Goal: Task Accomplishment & Management: Complete application form

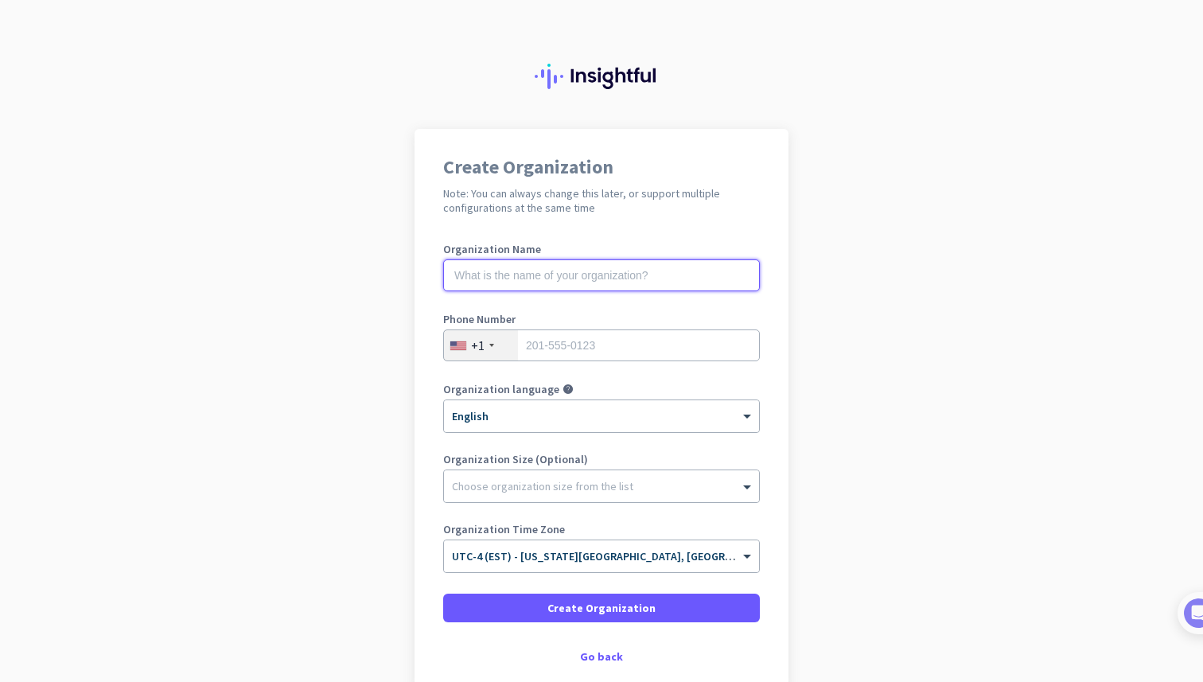
click at [664, 273] on input "text" at bounding box center [601, 275] width 317 height 32
type input "Best Sourcing Management LLC"
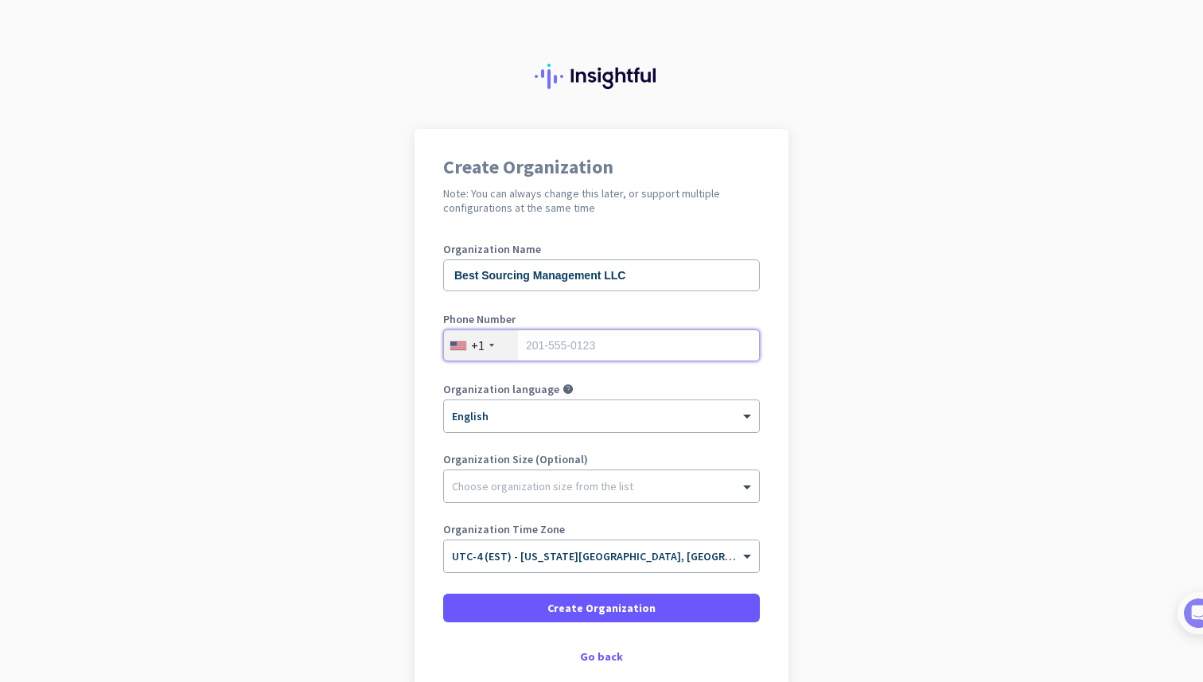
type input "7869169074"
click at [528, 488] on div at bounding box center [601, 482] width 315 height 16
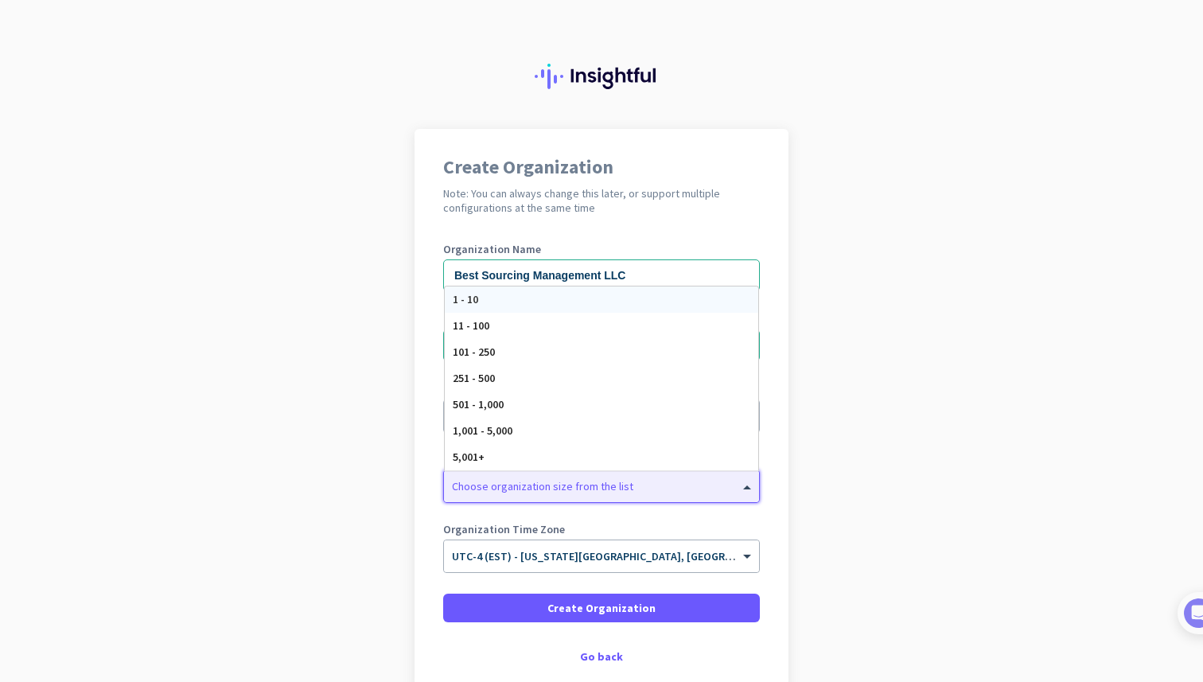
click at [537, 296] on div "1 - 10" at bounding box center [601, 299] width 313 height 26
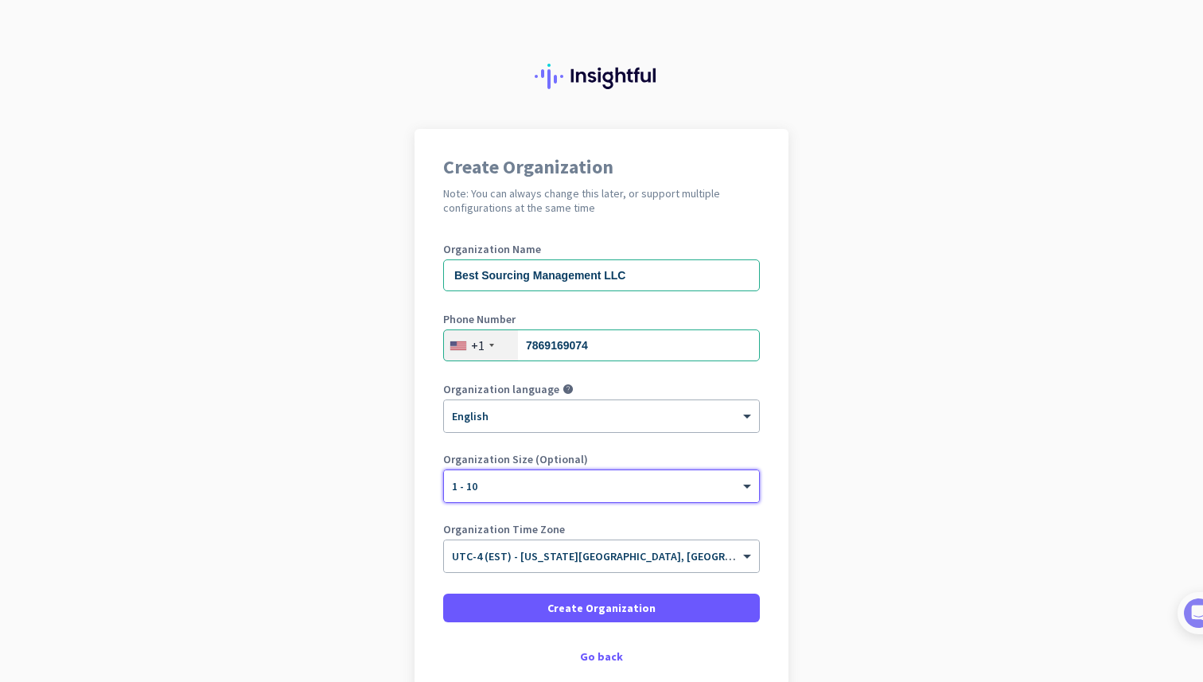
scroll to position [88, 0]
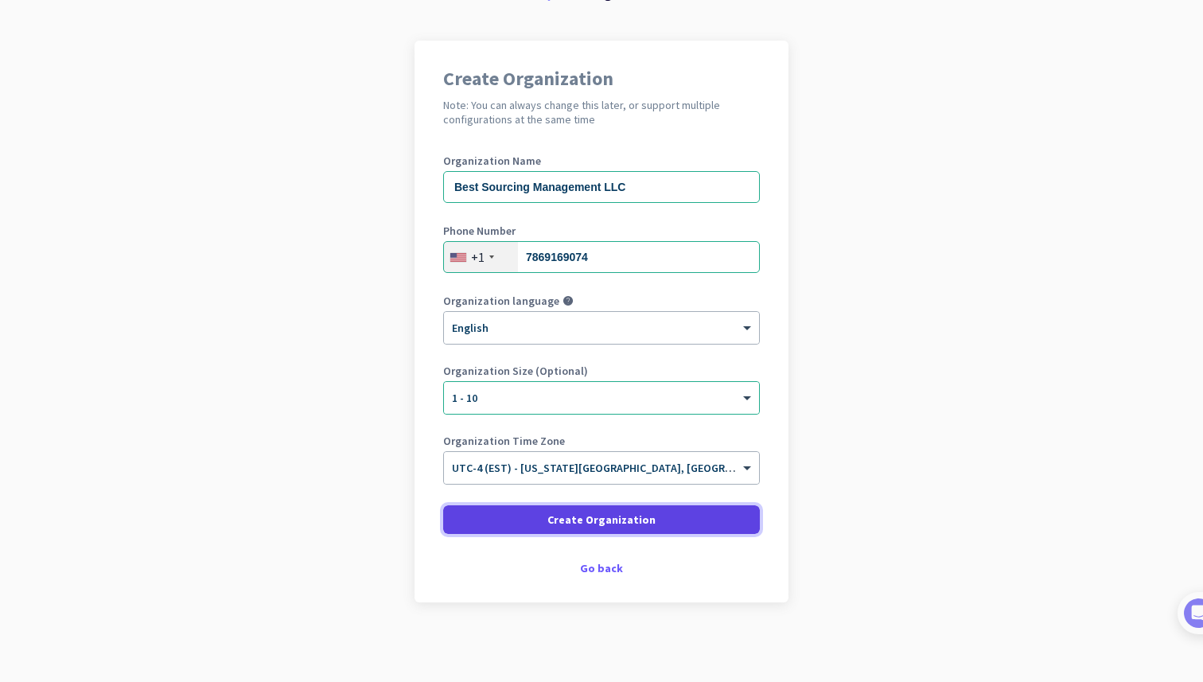
click at [615, 522] on span "Create Organization" at bounding box center [601, 520] width 108 height 16
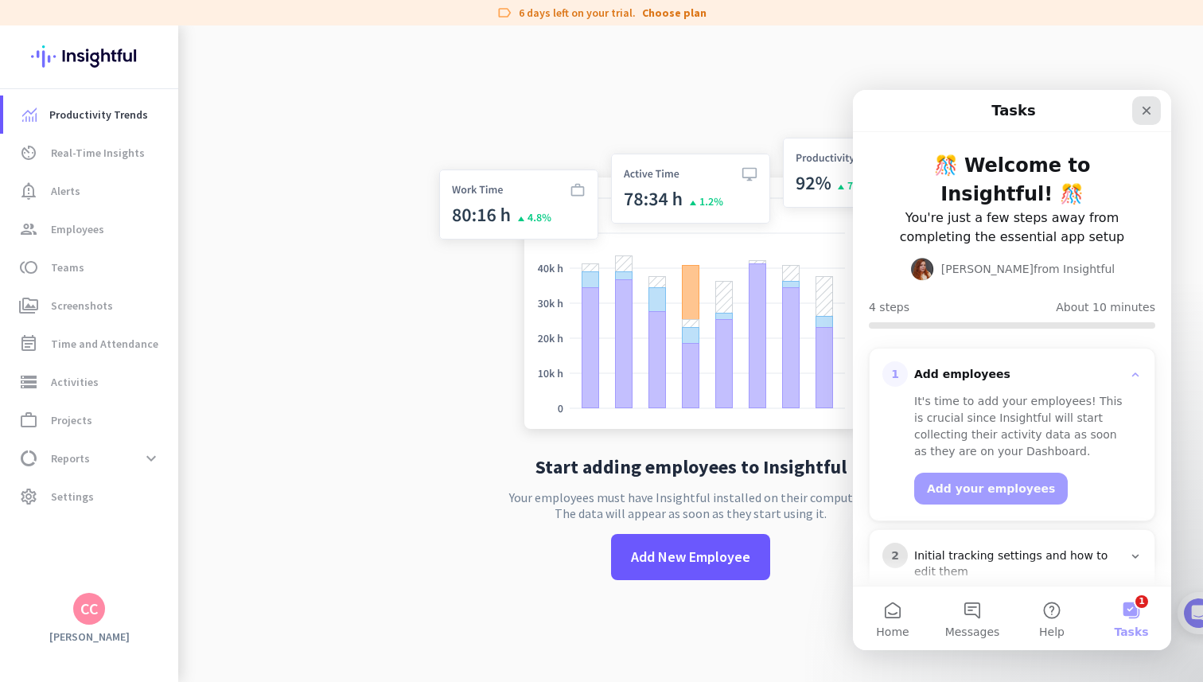
click at [1143, 109] on icon "Close" at bounding box center [1146, 110] width 13 height 13
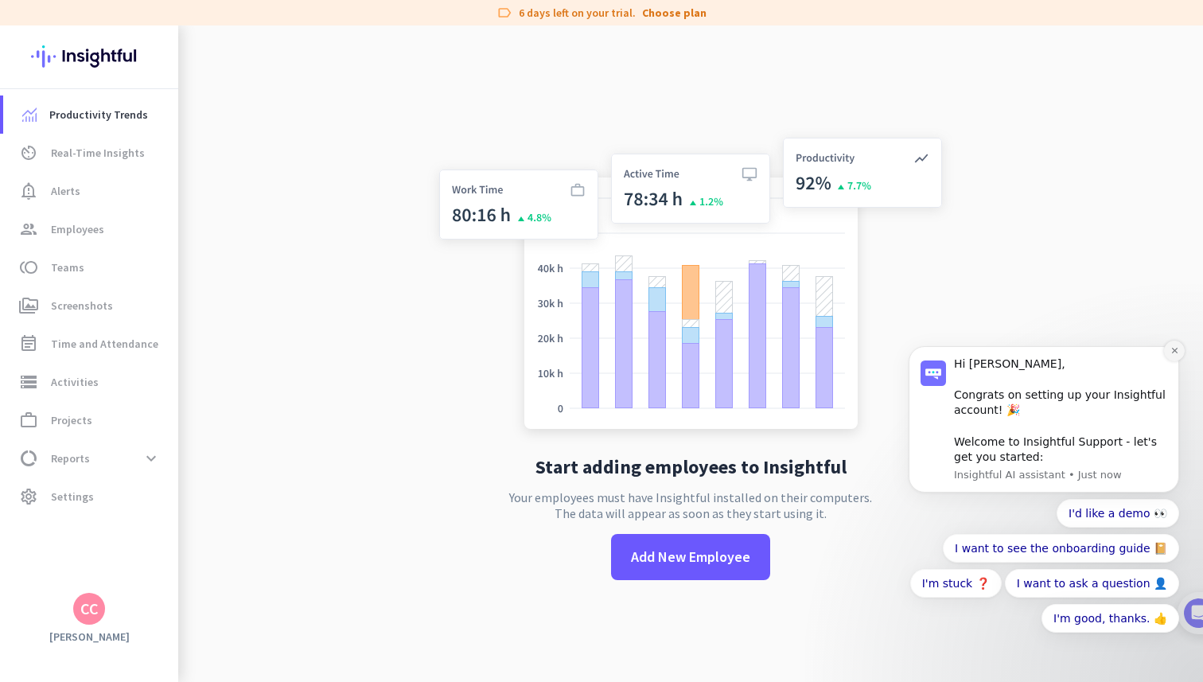
click at [1173, 350] on icon "Dismiss notification" at bounding box center [1174, 350] width 9 height 9
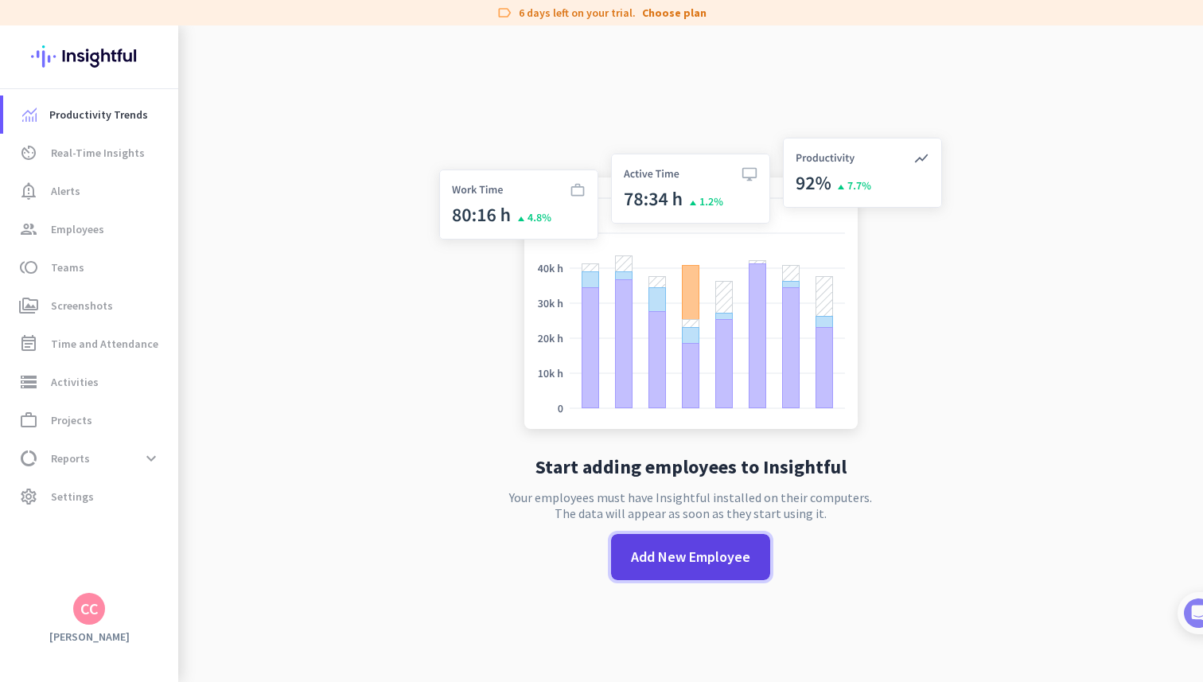
click at [702, 556] on span "Add New Employee" at bounding box center [690, 557] width 119 height 21
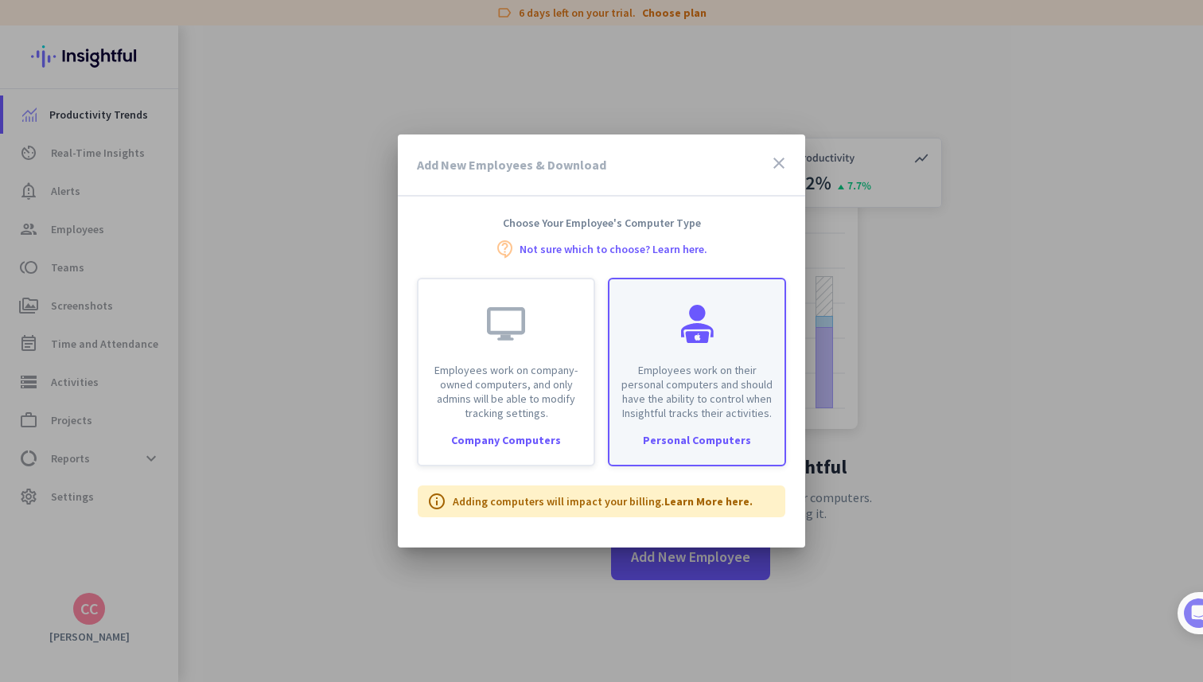
click at [711, 436] on div "Personal Computers" at bounding box center [696, 439] width 175 height 11
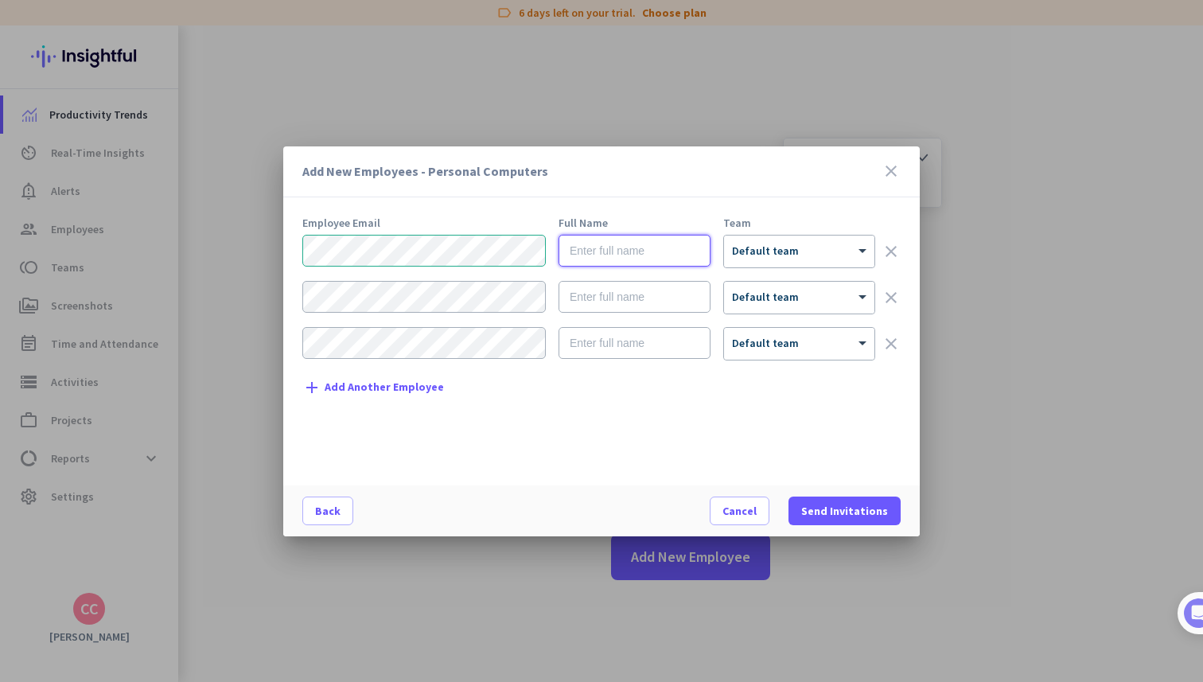
click at [632, 244] on input "text" at bounding box center [635, 251] width 152 height 32
type input "[PERSON_NAME]"
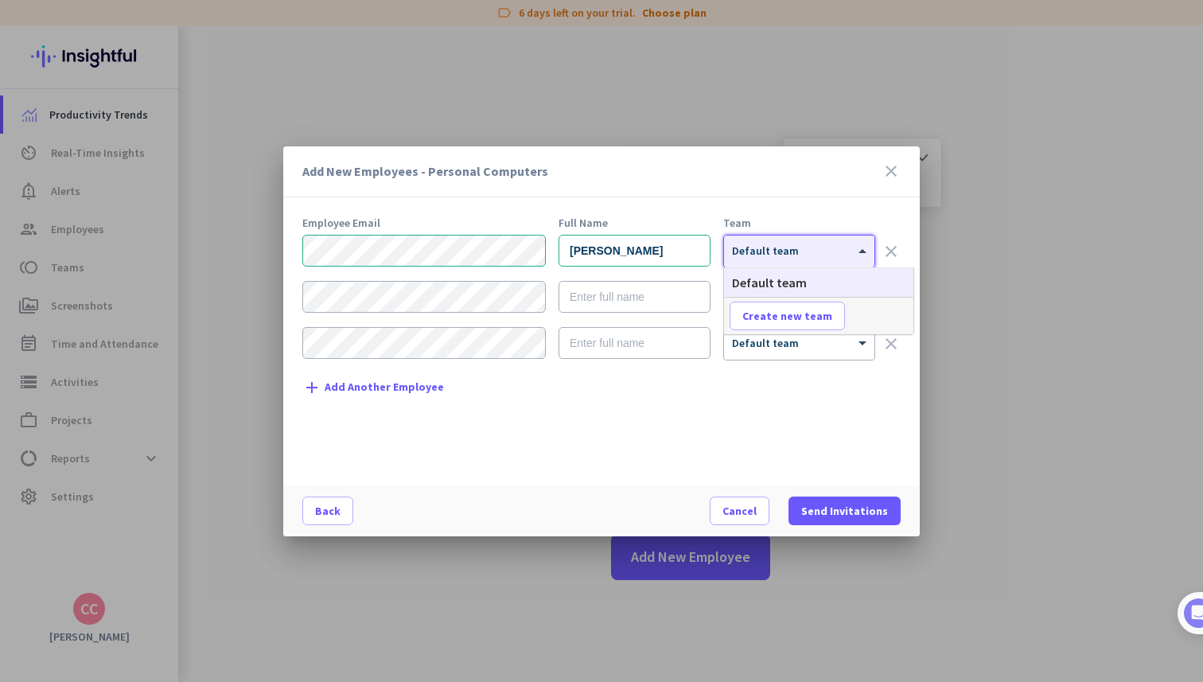
click at [796, 250] on div at bounding box center [799, 246] width 150 height 14
click at [785, 313] on span "Create new team" at bounding box center [787, 316] width 90 height 16
click at [802, 310] on input "text" at bounding box center [789, 316] width 118 height 29
type input "BSM"
click at [879, 313] on span "Save" at bounding box center [882, 316] width 25 height 14
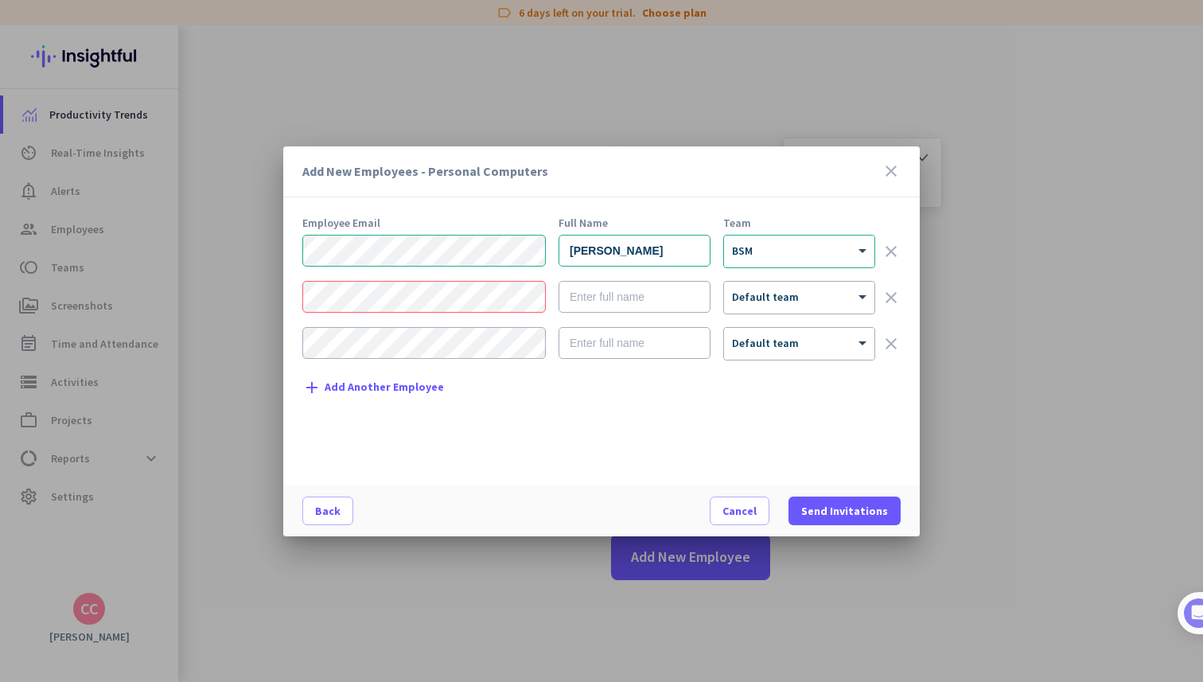
click at [668, 423] on div "Employee Email Full Name Team [PERSON_NAME] × BSM clear × Default team clear × …" at bounding box center [607, 343] width 611 height 252
click at [839, 508] on span "Send Invitations" at bounding box center [844, 511] width 87 height 16
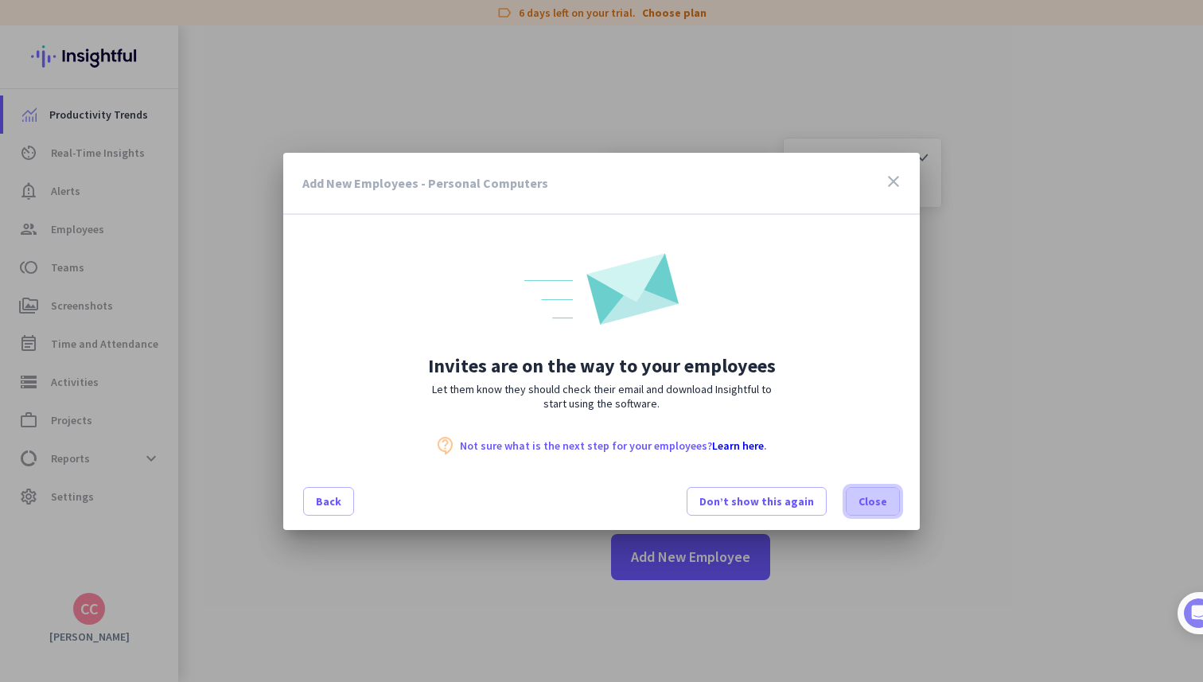
click at [875, 499] on span "Close" at bounding box center [873, 501] width 29 height 16
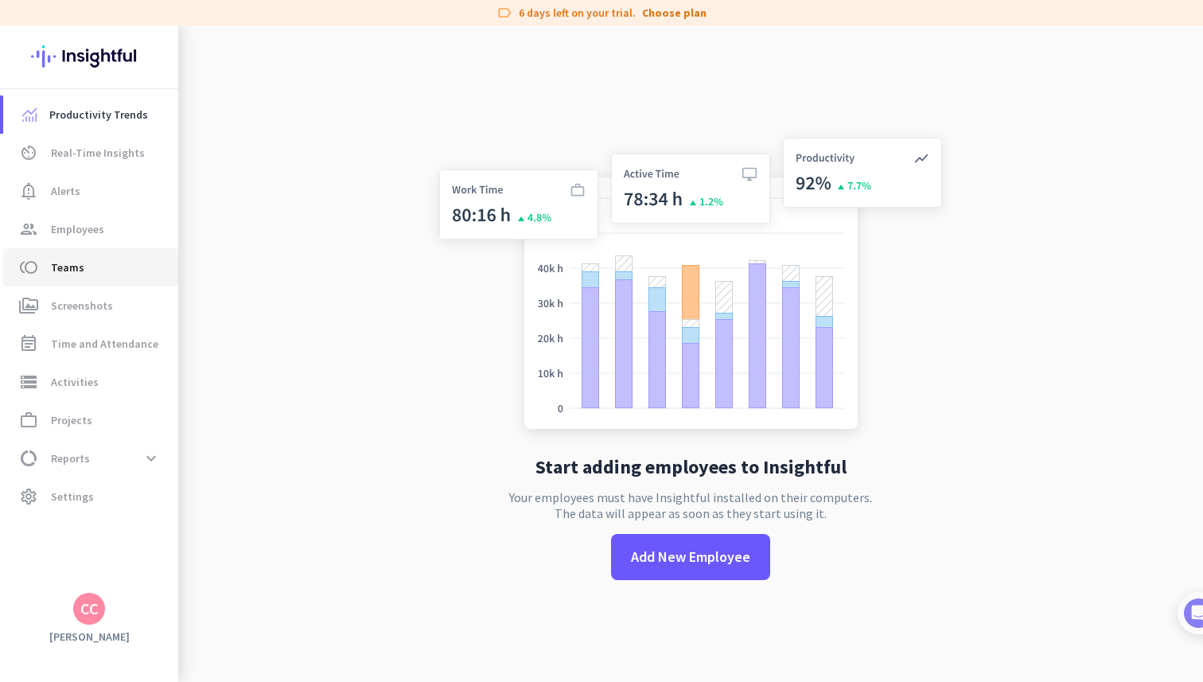
click at [99, 269] on span "toll Teams" at bounding box center [91, 267] width 150 height 19
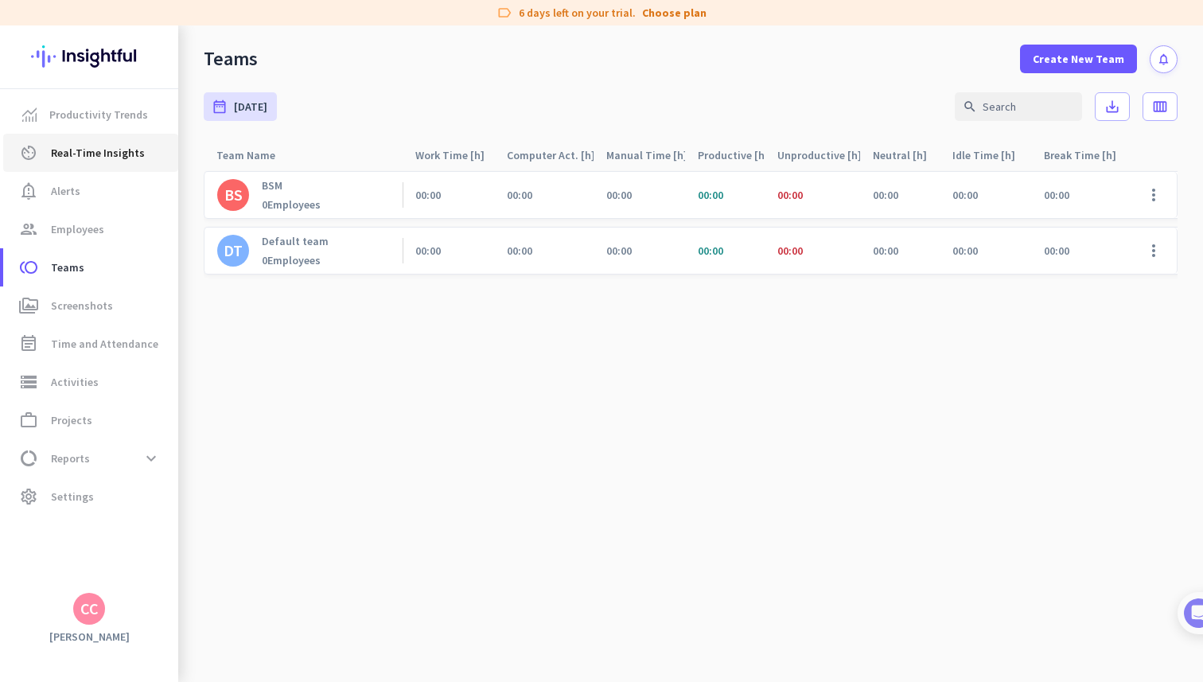
click at [134, 165] on link "av_timer Real-Time Insights" at bounding box center [90, 153] width 175 height 38
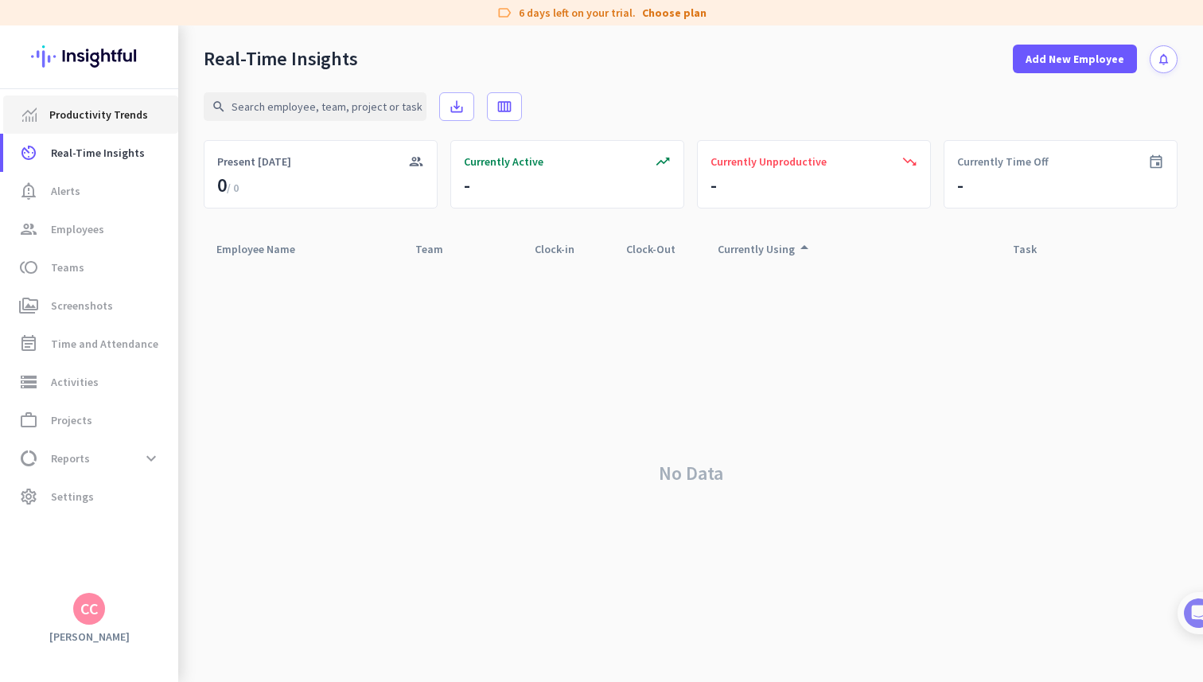
click at [128, 126] on link "Productivity Trends" at bounding box center [90, 114] width 175 height 38
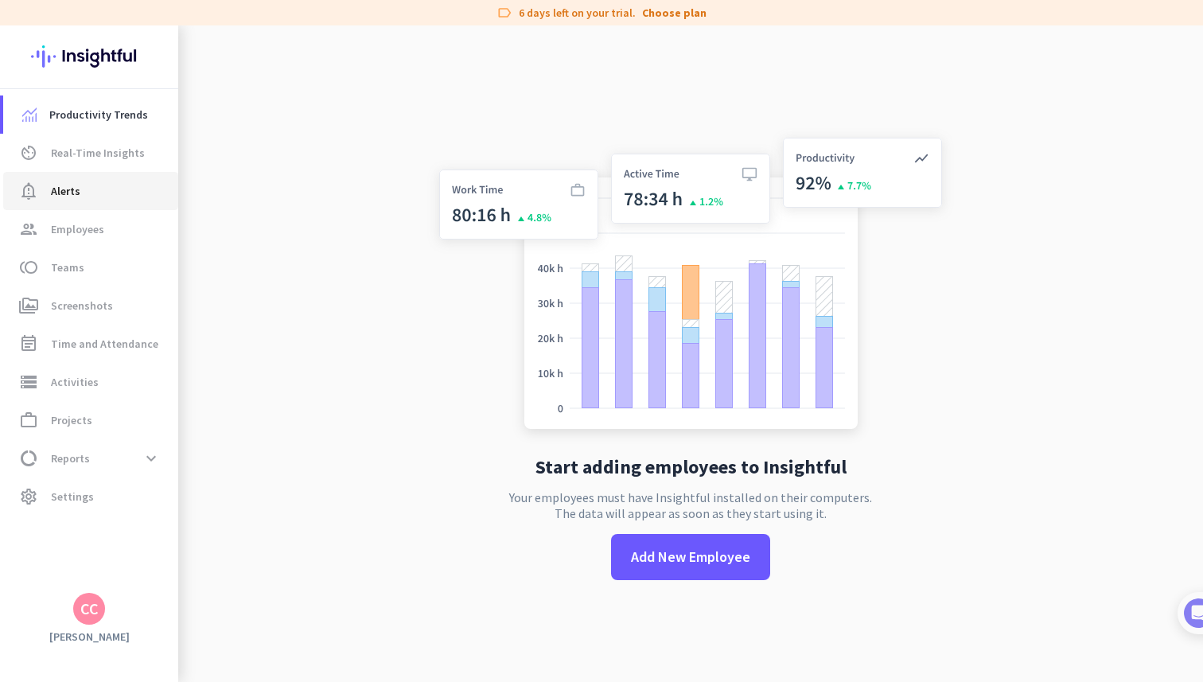
click at [116, 196] on span "notification_important Alerts" at bounding box center [91, 190] width 150 height 19
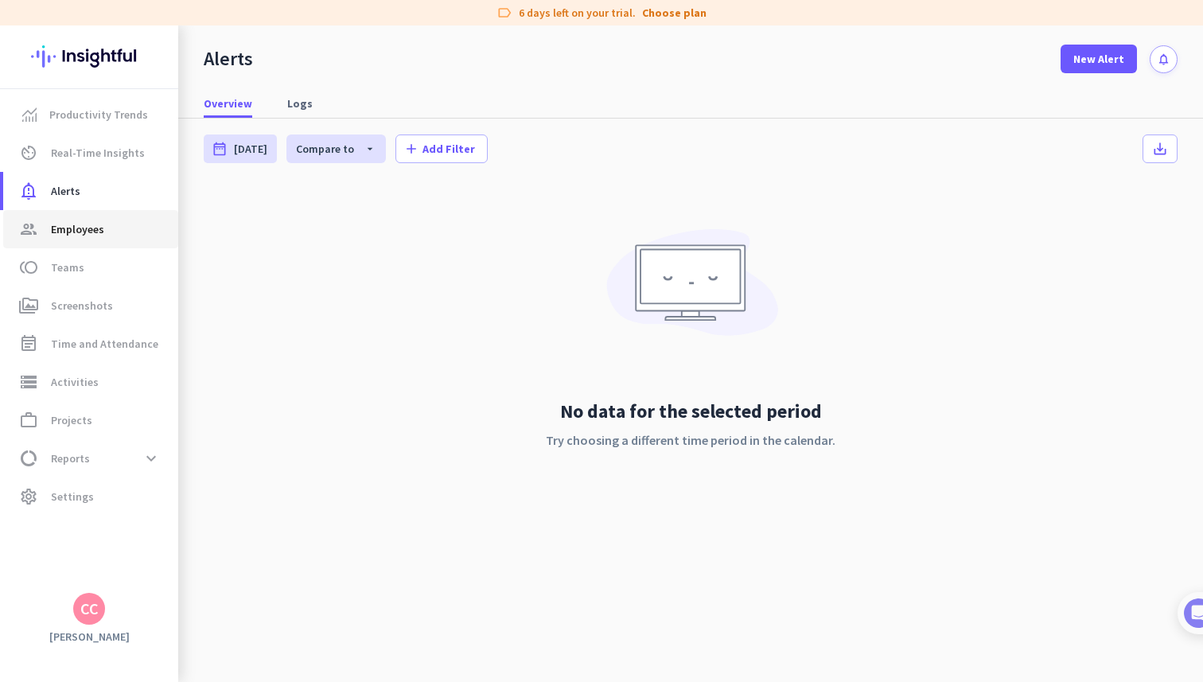
click at [111, 219] on link "group Employees" at bounding box center [90, 229] width 175 height 38
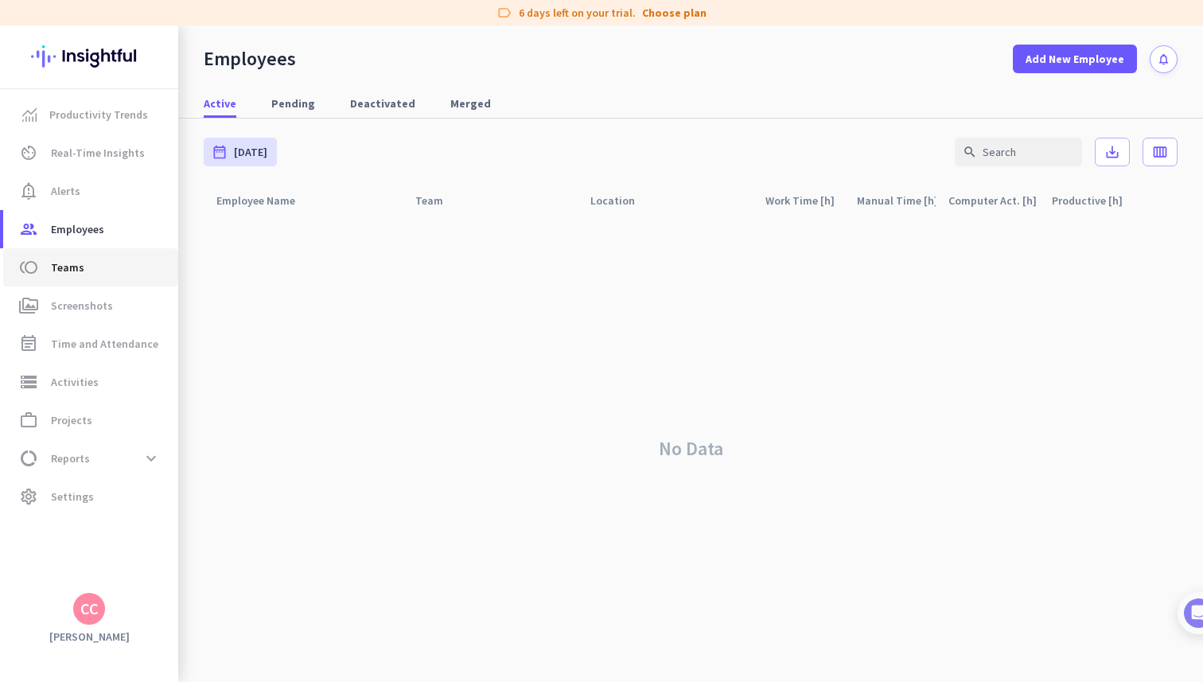
click at [111, 255] on link "toll Teams" at bounding box center [90, 267] width 175 height 38
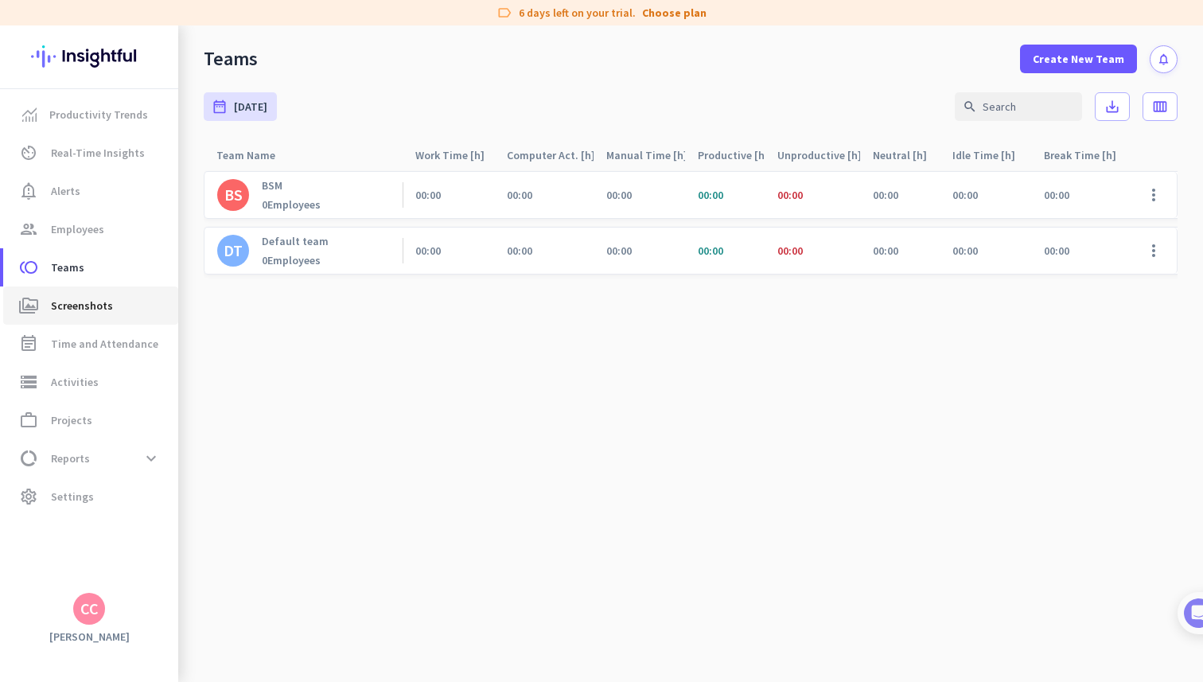
click at [99, 292] on link "perm_media Screenshots" at bounding box center [90, 305] width 175 height 38
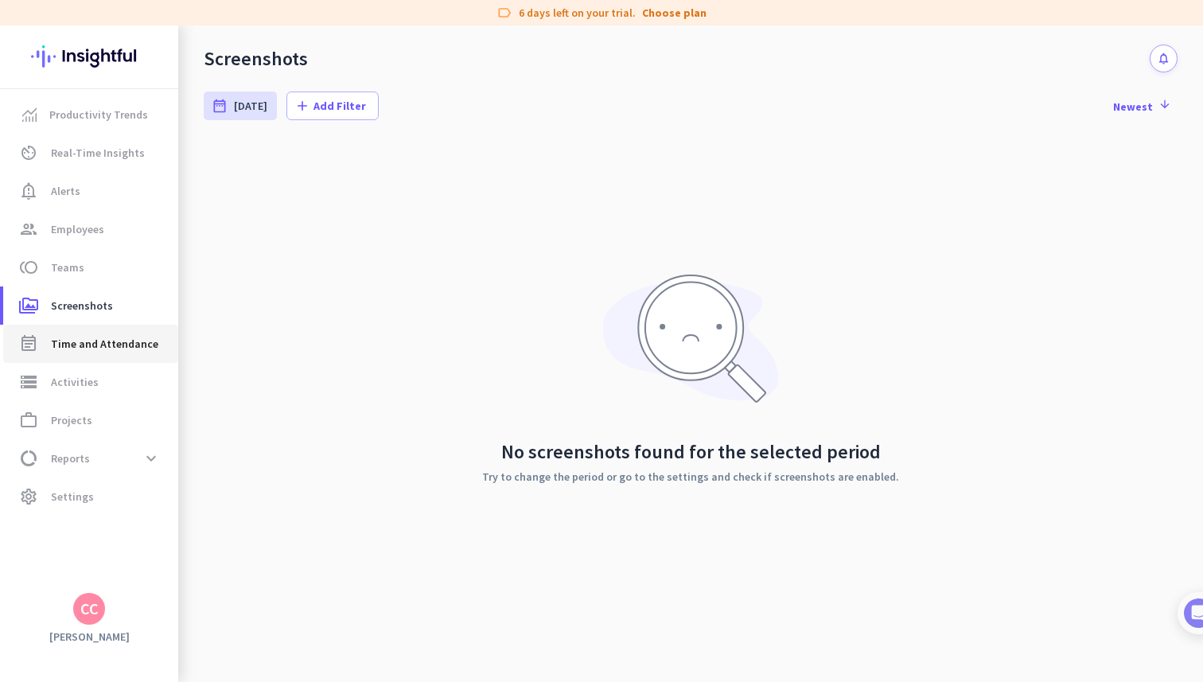
click at [101, 351] on span "Time and Attendance" at bounding box center [104, 343] width 107 height 19
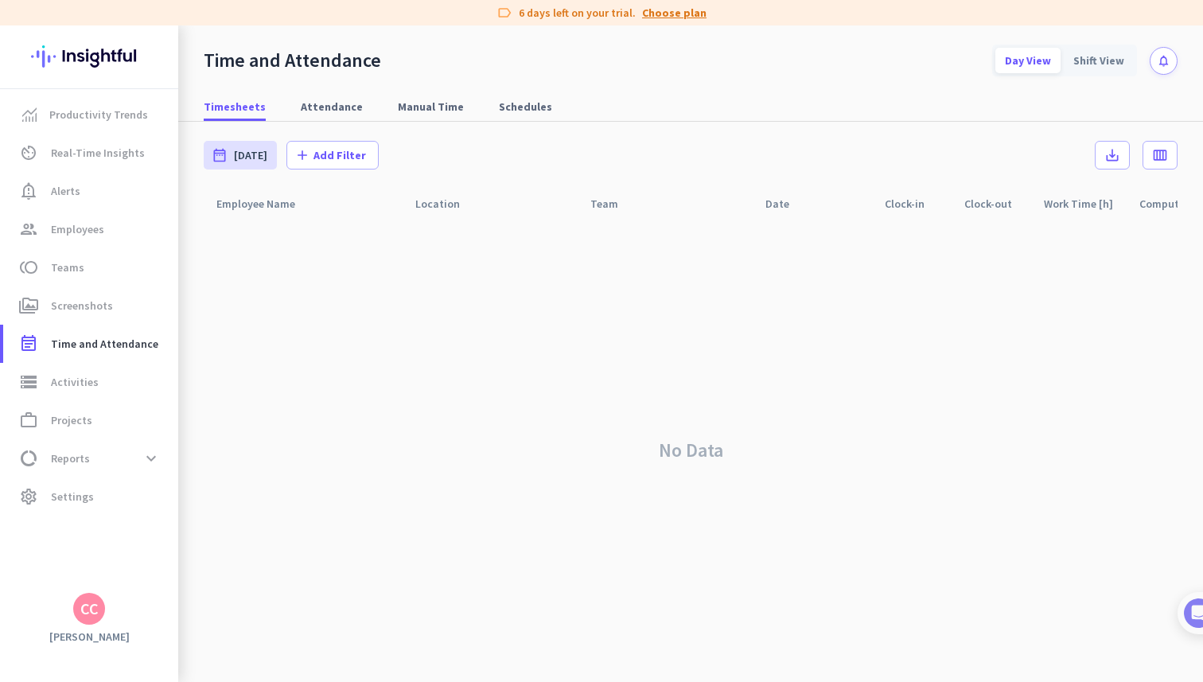
click at [679, 15] on link "Choose plan" at bounding box center [674, 13] width 64 height 16
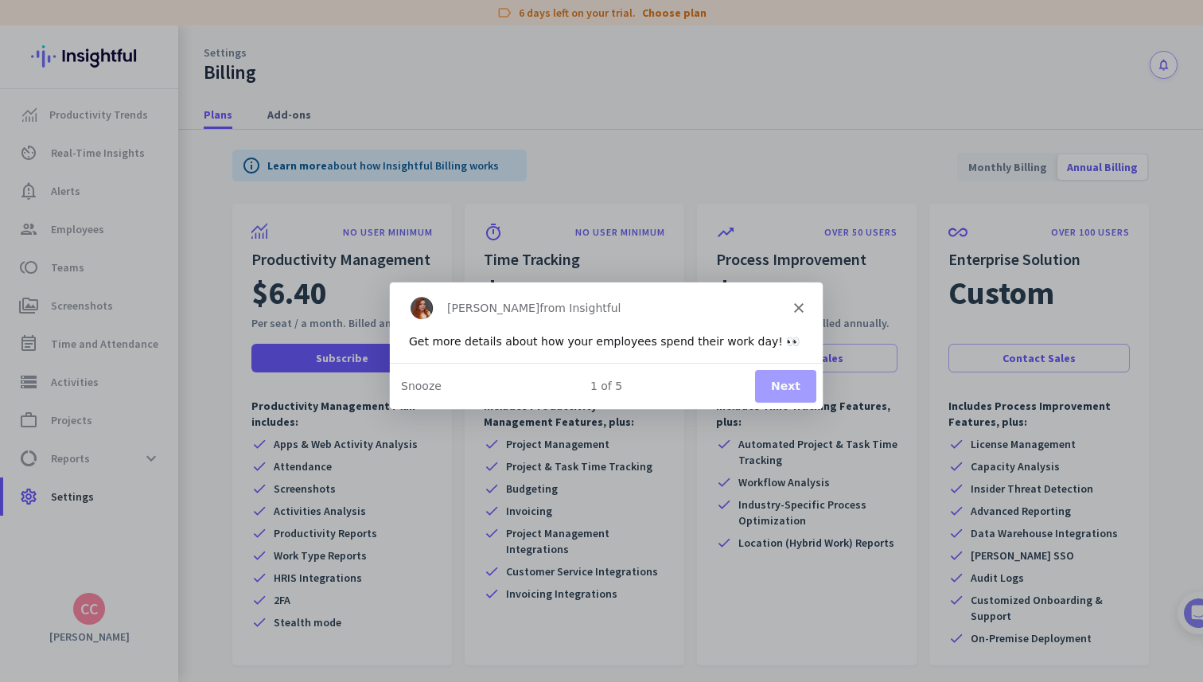
click at [795, 313] on div "[PERSON_NAME] from Insightful" at bounding box center [605, 307] width 433 height 51
click at [796, 309] on polygon "Close" at bounding box center [798, 307] width 10 height 10
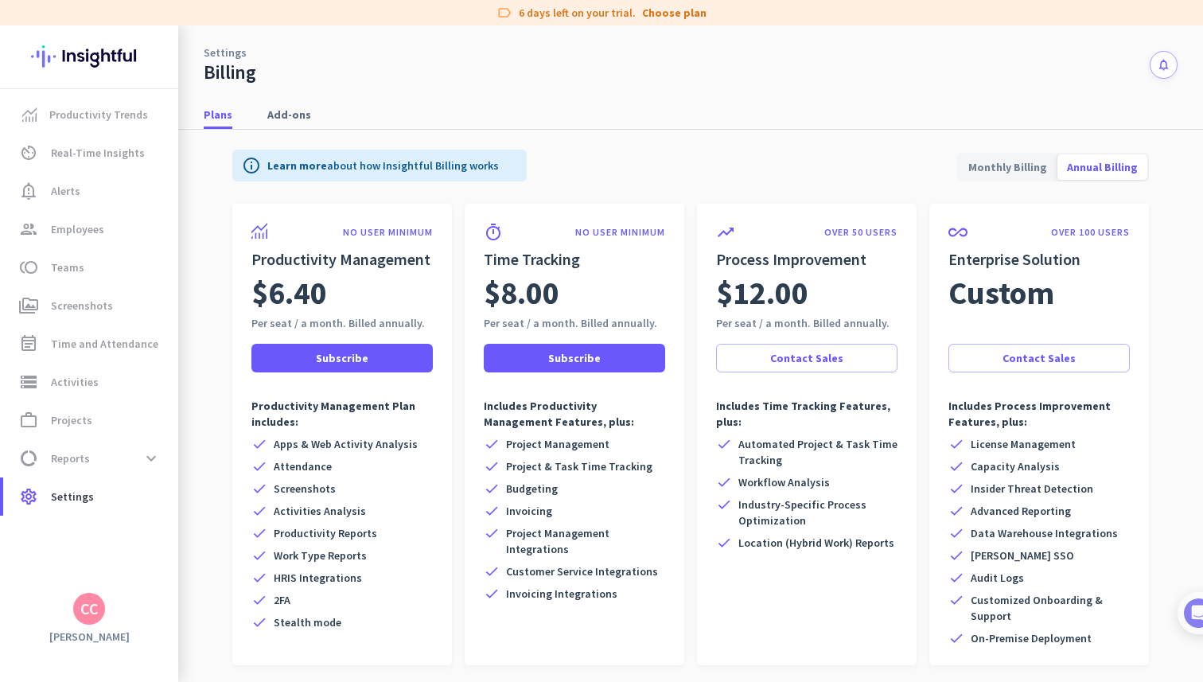
click at [988, 171] on span "Monthly Billing" at bounding box center [1008, 167] width 98 height 38
click at [82, 243] on link "group Employees" at bounding box center [90, 229] width 175 height 38
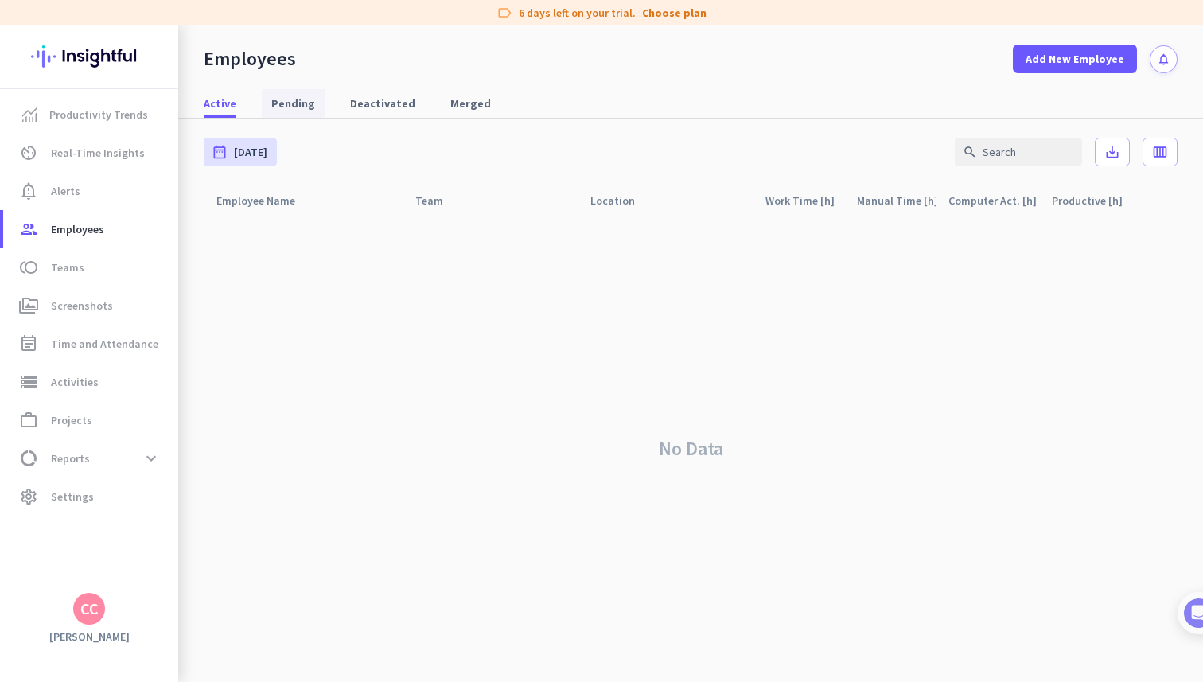
click at [305, 103] on span "Pending" at bounding box center [293, 103] width 44 height 16
